Goal: Task Accomplishment & Management: Complete application form

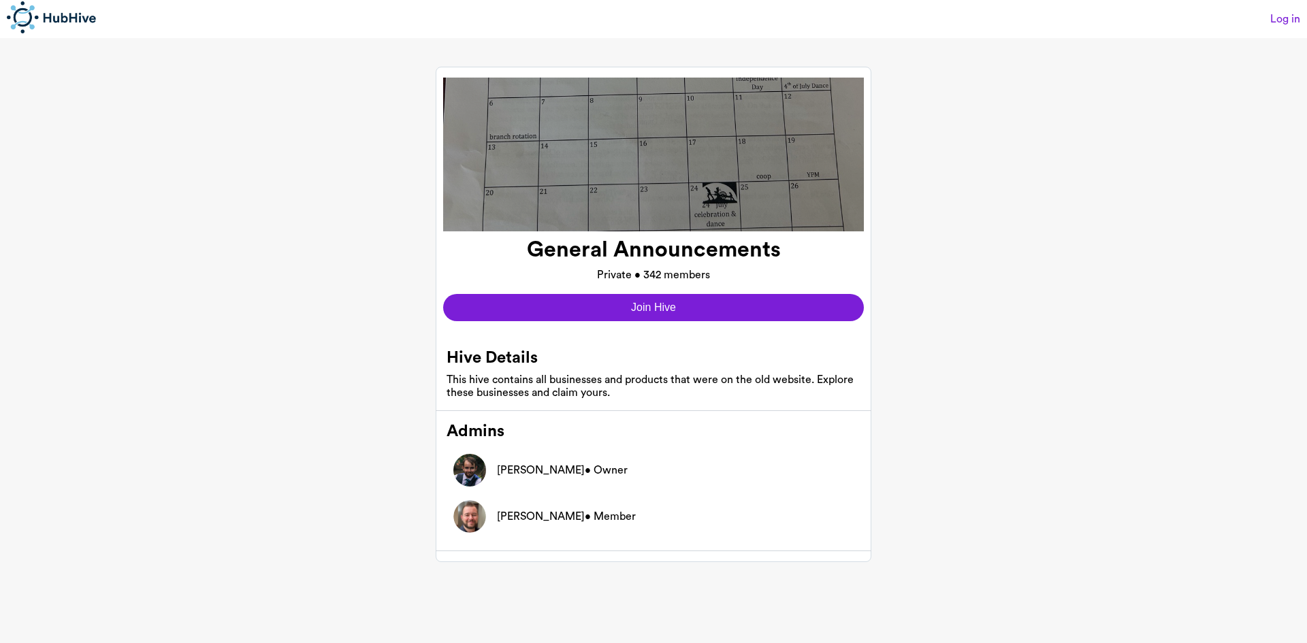
click at [698, 311] on button "Join Hive" at bounding box center [653, 307] width 421 height 27
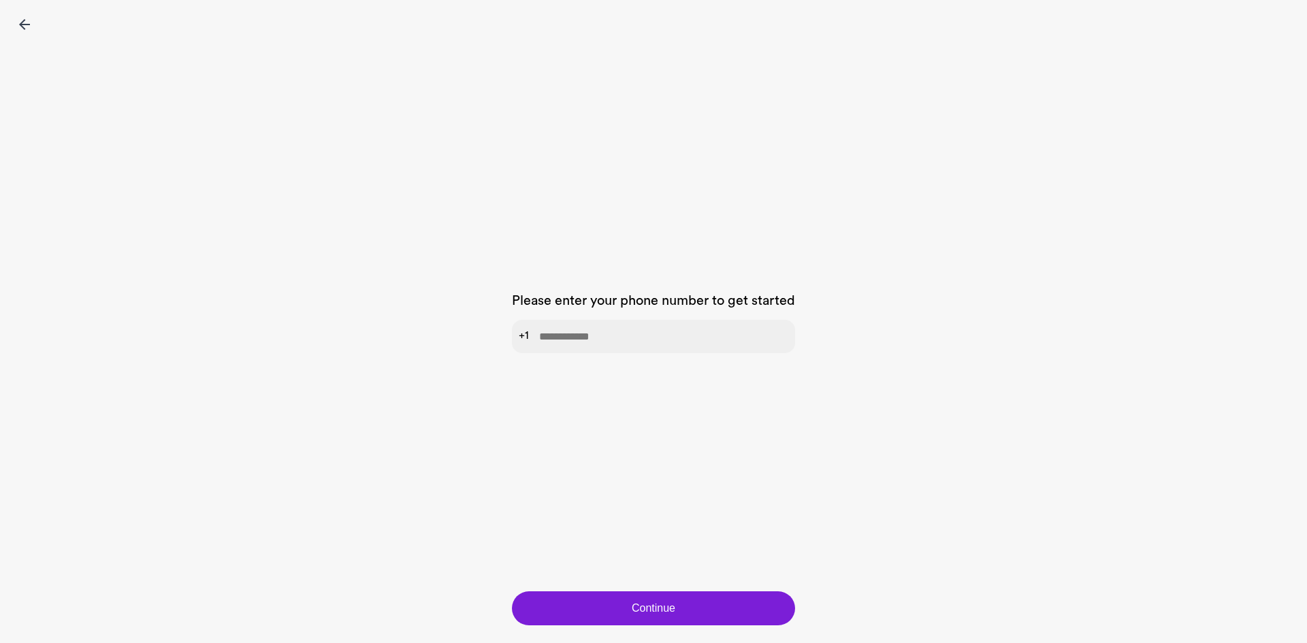
click at [716, 337] on div "Please enter your phone number to get started +1" at bounding box center [653, 325] width 283 height 532
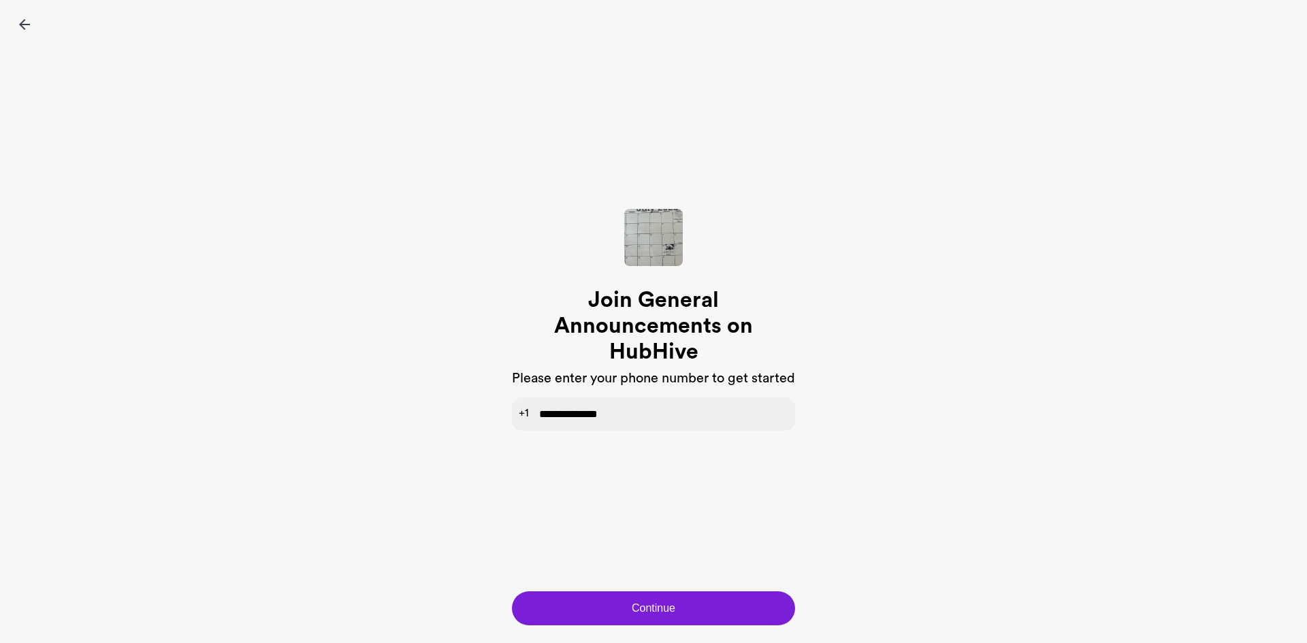
type input "**********"
click at [630, 615] on button "Continue" at bounding box center [653, 609] width 283 height 34
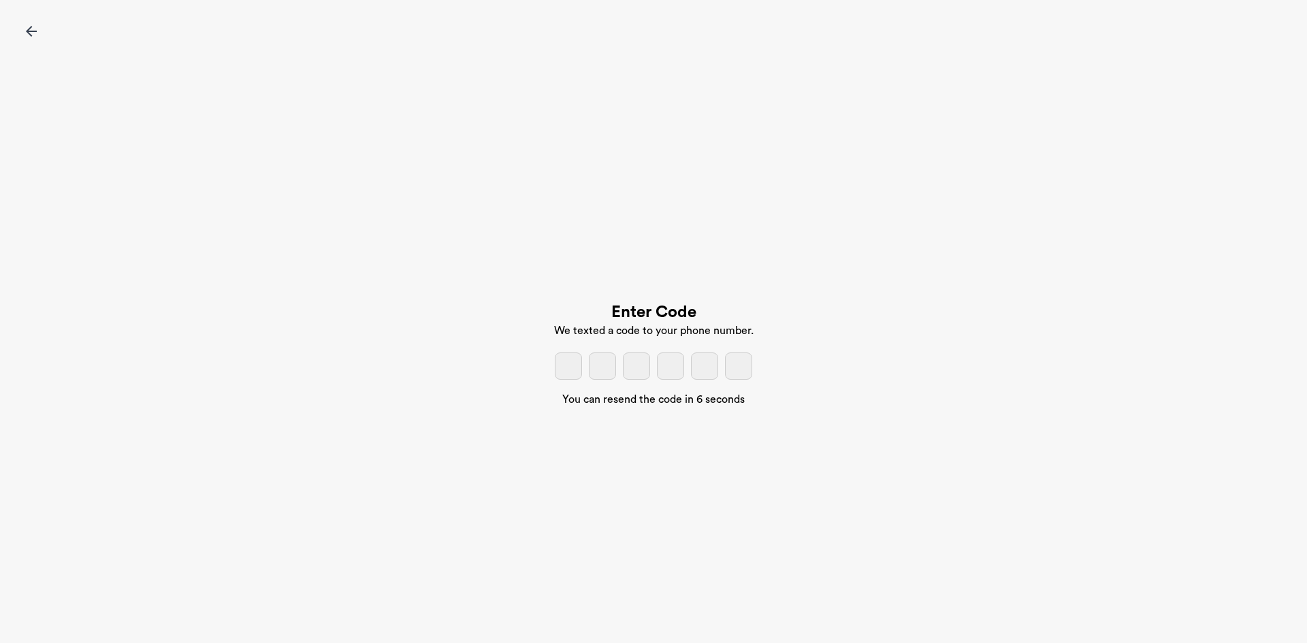
click at [575, 364] on input "tel" at bounding box center [568, 366] width 27 height 27
type input "*"
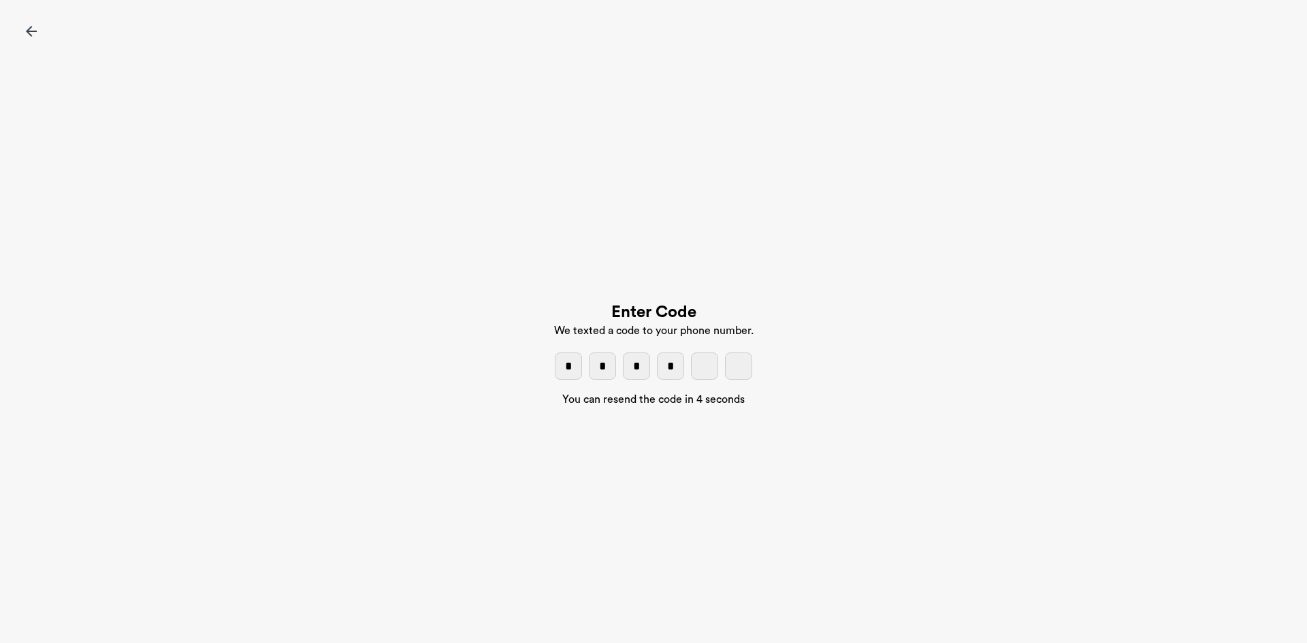
type input "*"
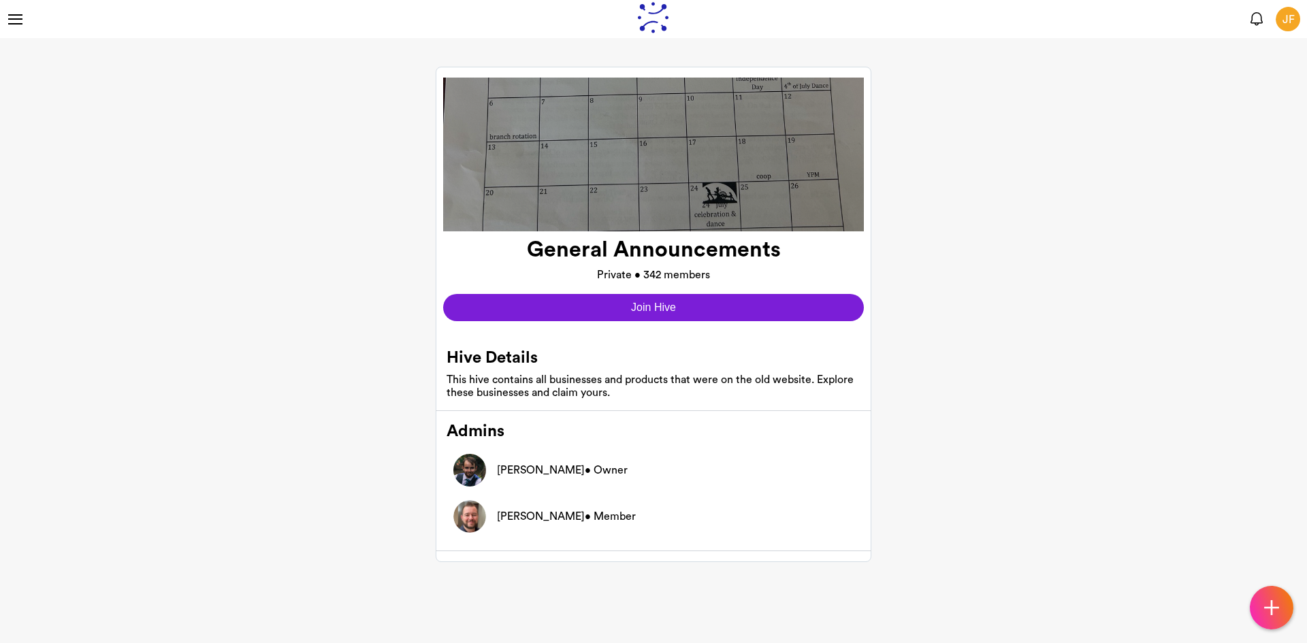
click at [688, 309] on button "Join Hive" at bounding box center [653, 307] width 421 height 27
